Goal: Check status: Check status

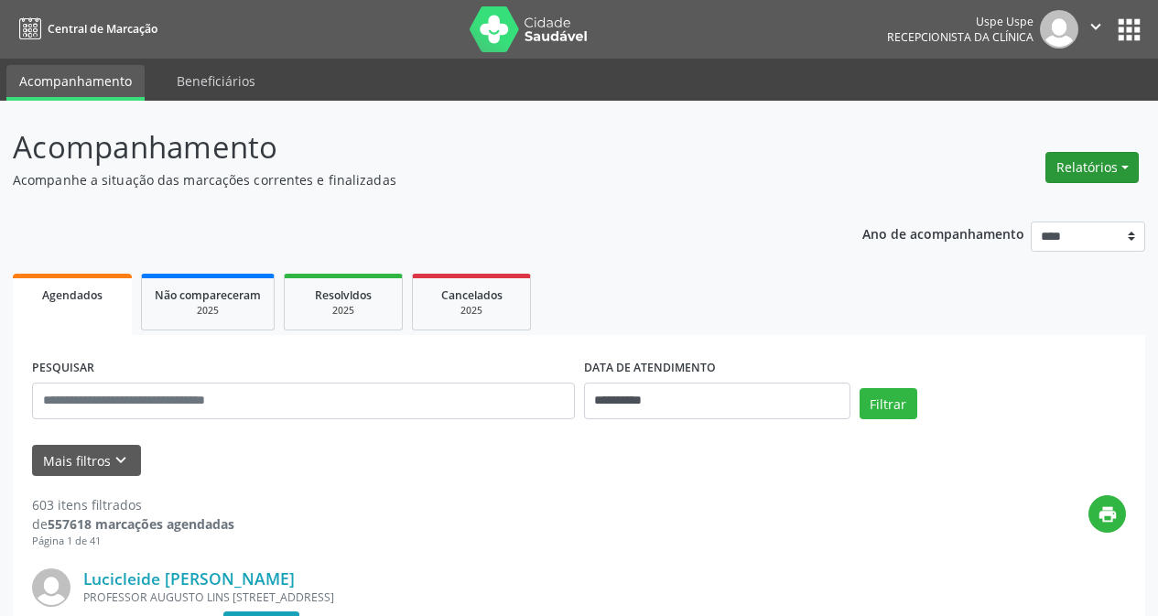
click at [1114, 164] on button "Relatórios" at bounding box center [1092, 167] width 93 height 31
click at [1078, 210] on link "Agendamentos" at bounding box center [1039, 207] width 197 height 26
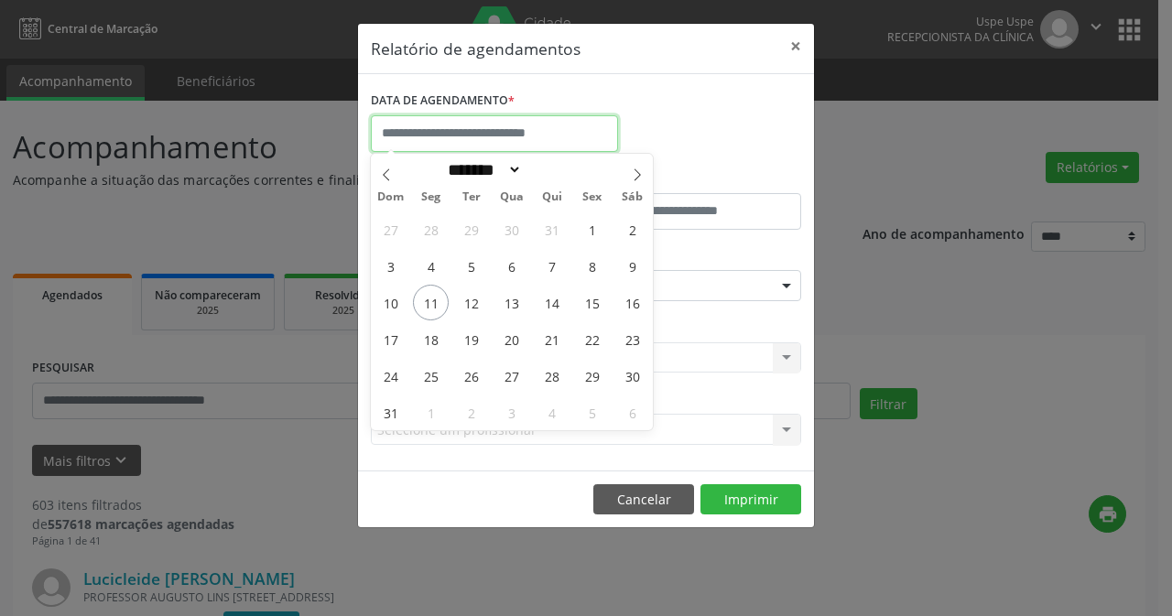
click at [504, 136] on input "text" at bounding box center [494, 133] width 247 height 37
click at [465, 310] on span "12" at bounding box center [471, 303] width 36 height 36
type input "**********"
click at [465, 310] on span "12" at bounding box center [471, 303] width 36 height 36
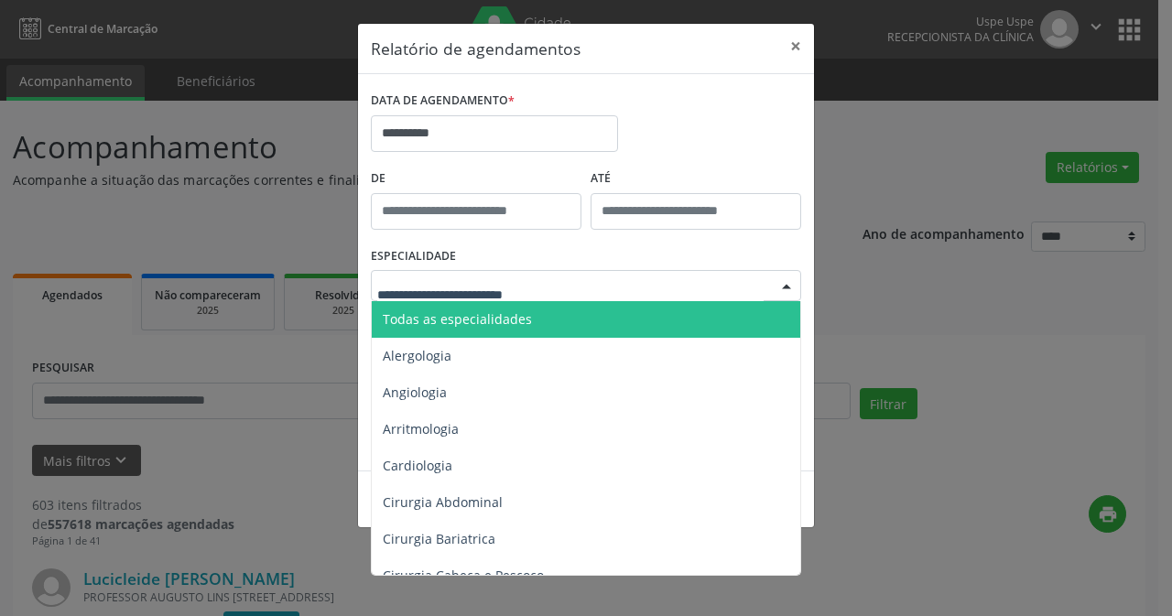
click at [490, 296] on input "text" at bounding box center [570, 295] width 386 height 37
click at [495, 316] on span "Todas as especialidades" at bounding box center [457, 318] width 149 height 17
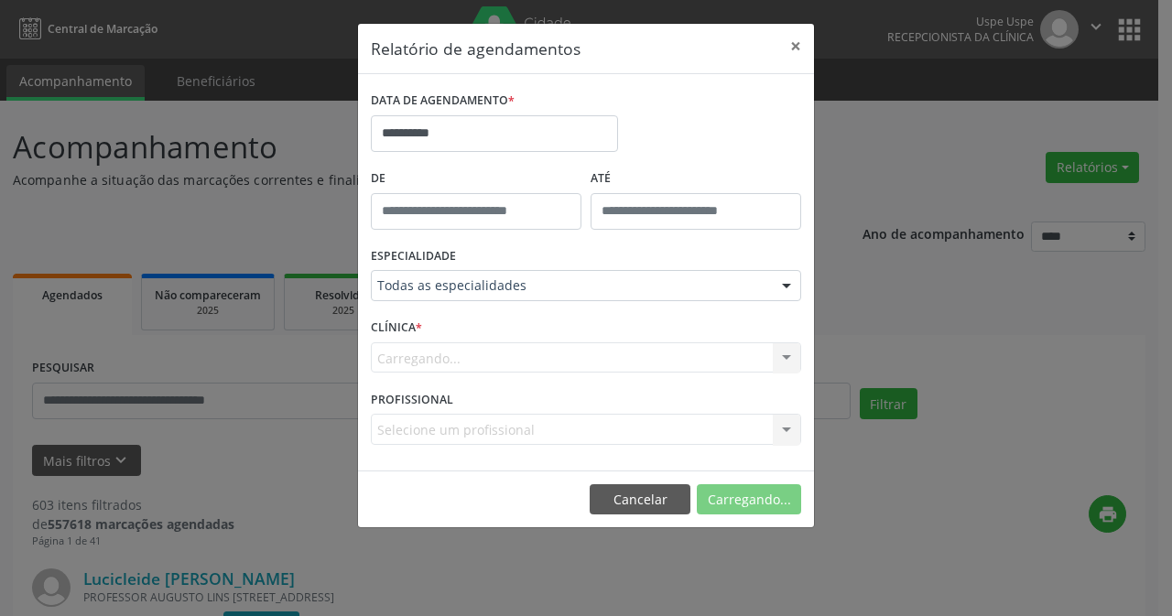
click at [456, 354] on div "Carregando... Nenhum resultado encontrado para: " " Não há nenhuma opção para s…" at bounding box center [586, 357] width 430 height 31
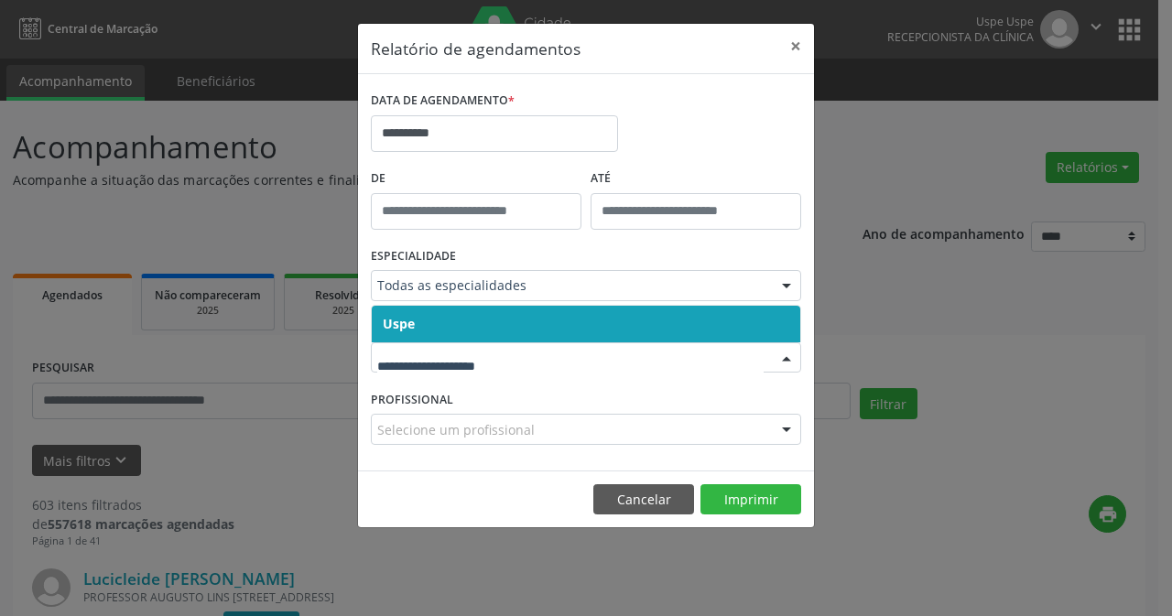
click at [467, 335] on span "Uspe" at bounding box center [586, 324] width 429 height 37
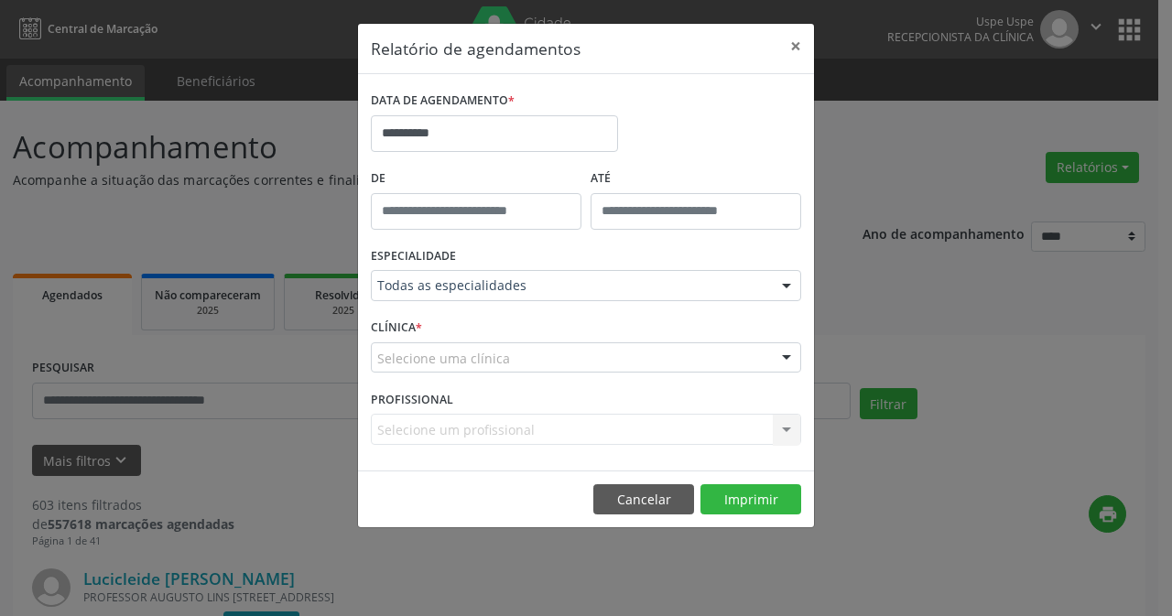
click at [467, 342] on div "Selecione uma clínica" at bounding box center [586, 357] width 430 height 31
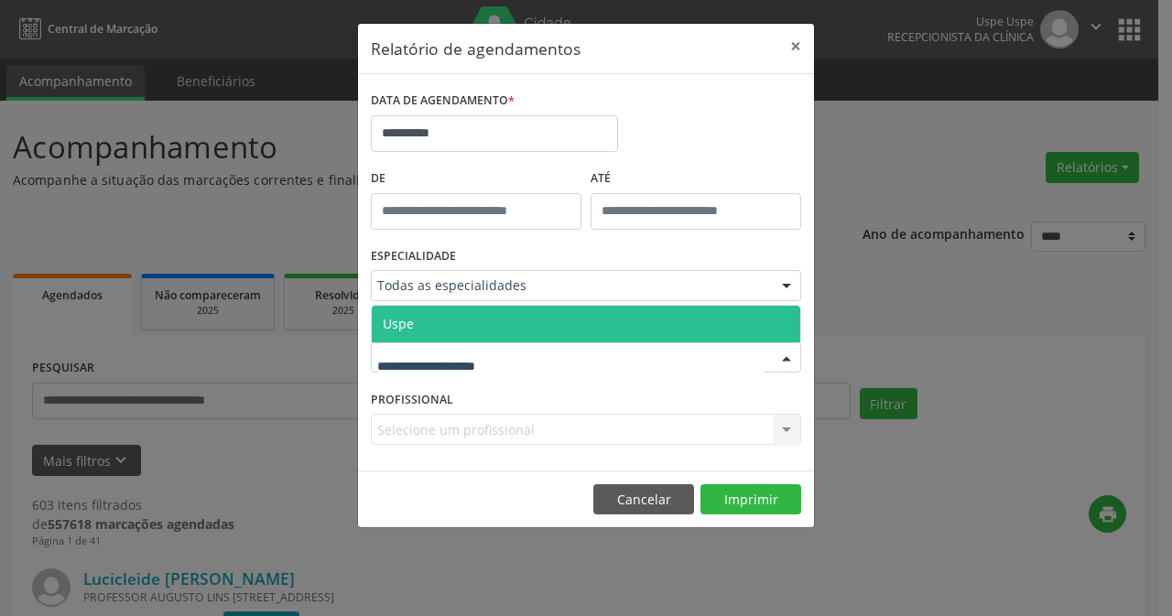
click at [467, 322] on span "Uspe" at bounding box center [586, 324] width 429 height 37
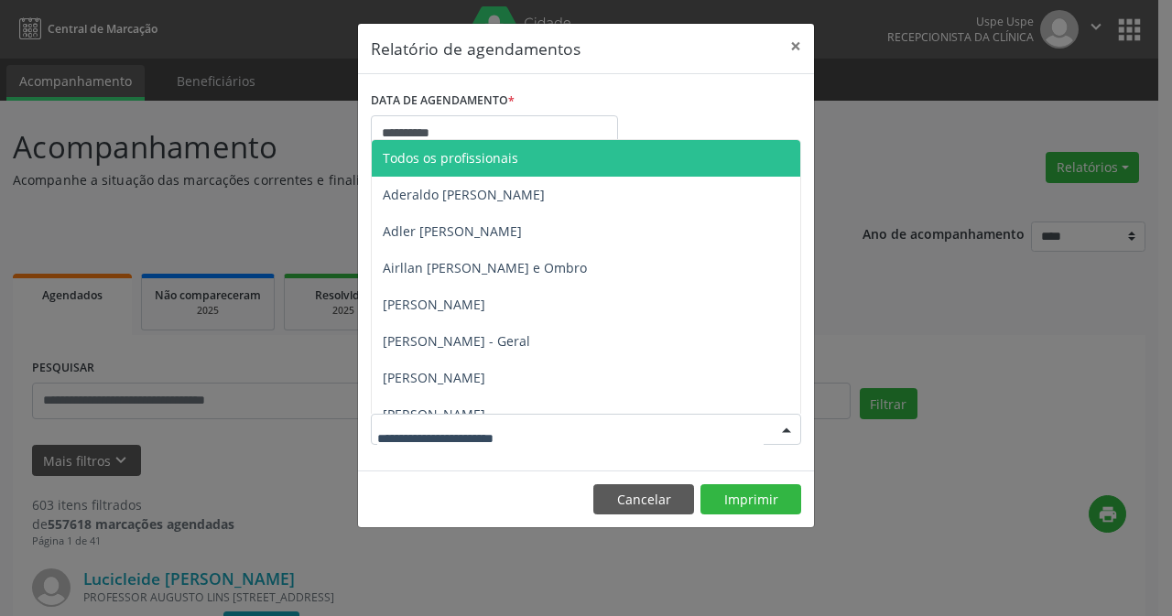
click at [486, 154] on span "Todos os profissionais" at bounding box center [451, 157] width 136 height 17
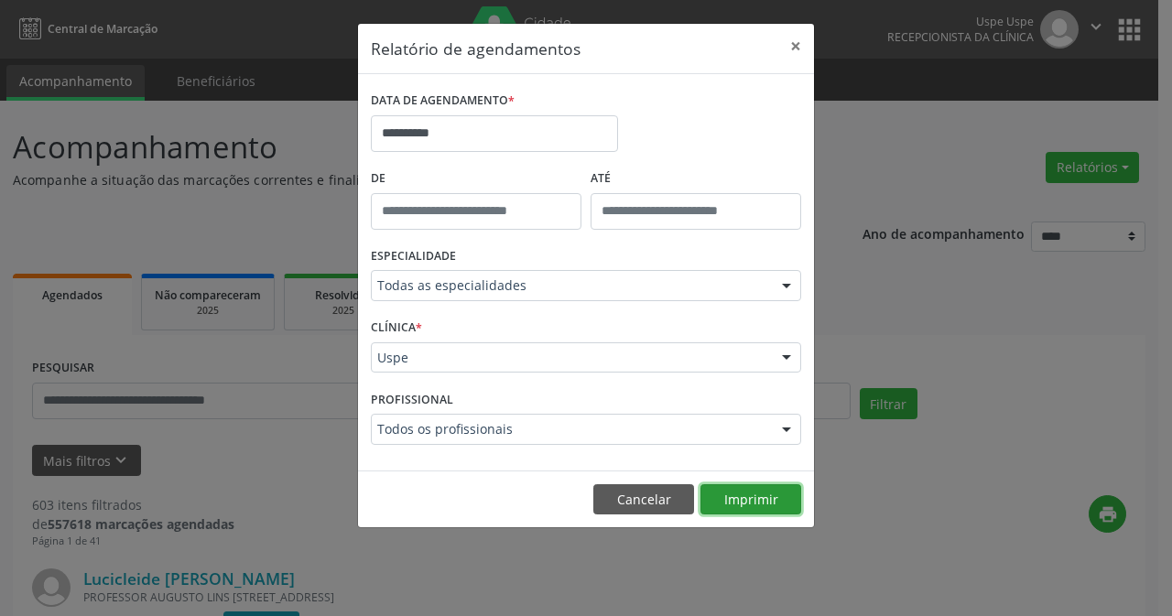
click at [714, 492] on button "Imprimir" at bounding box center [751, 499] width 101 height 31
